Goal: Obtain resource: Obtain resource

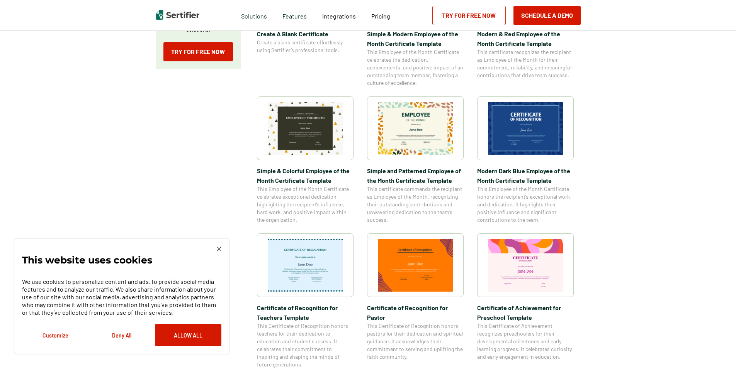
scroll to position [232, 0]
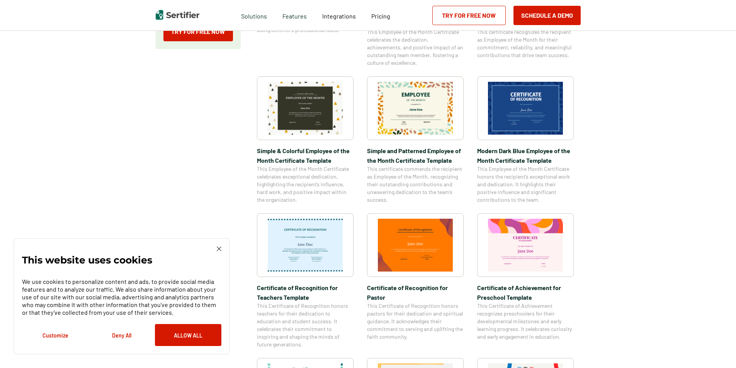
click at [217, 251] on img at bounding box center [219, 249] width 5 height 5
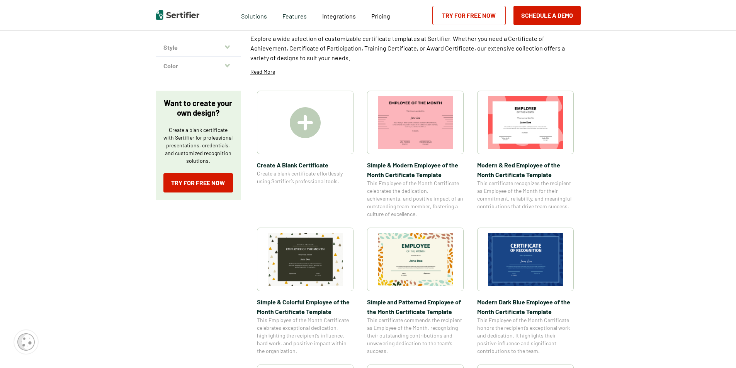
scroll to position [0, 0]
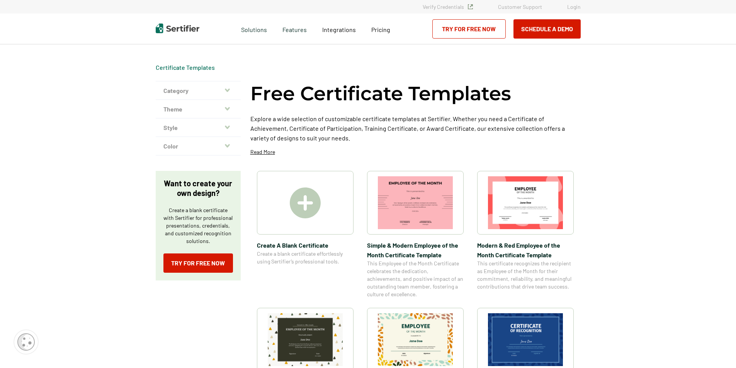
click at [203, 93] on button "Category" at bounding box center [198, 90] width 85 height 19
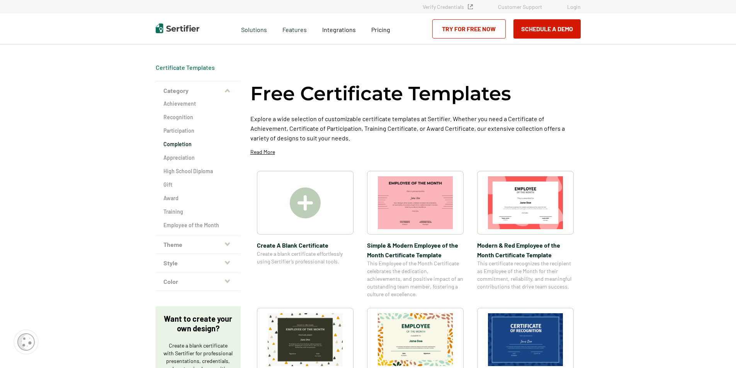
click at [181, 144] on h2 "Completion" at bounding box center [197, 145] width 69 height 8
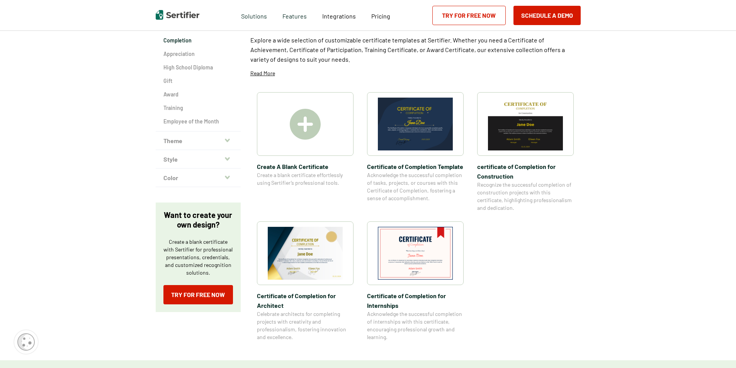
scroll to position [116, 0]
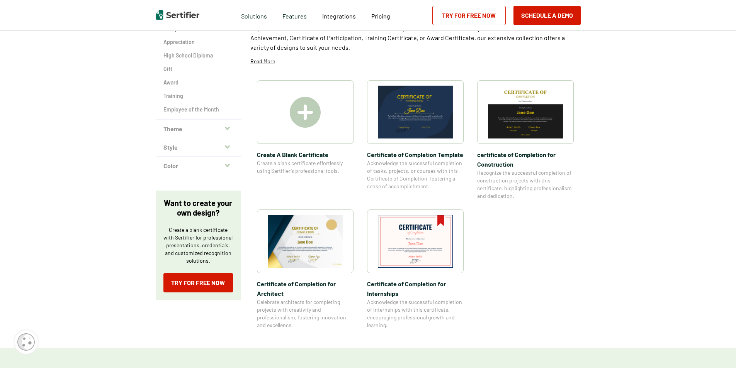
click at [413, 258] on img at bounding box center [415, 241] width 75 height 53
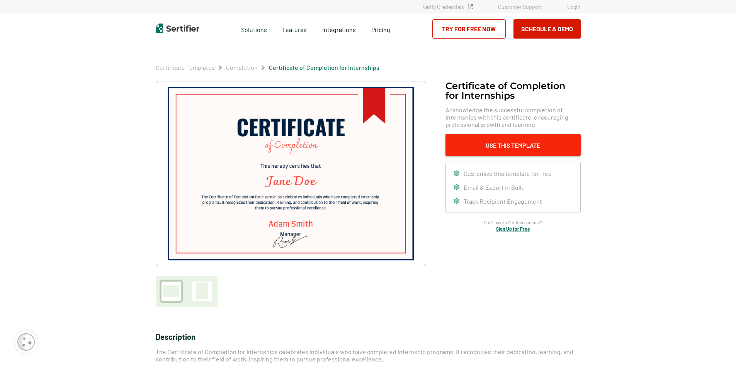
click at [507, 147] on button "Use This Template" at bounding box center [512, 145] width 135 height 22
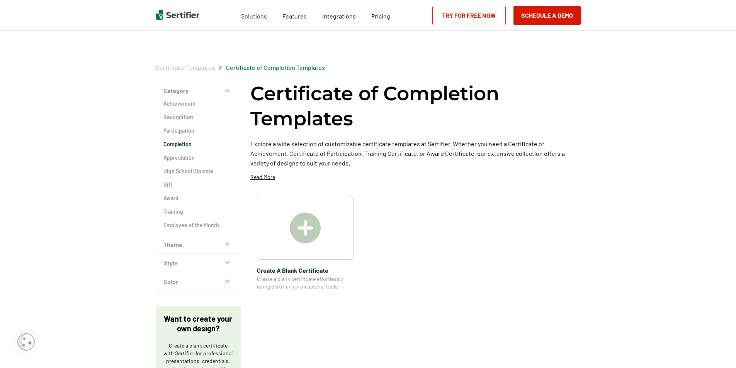
scroll to position [116, 0]
